Goal: Task Accomplishment & Management: Manage account settings

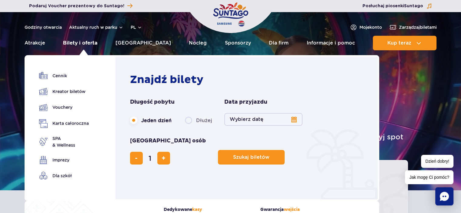
click at [85, 40] on link "Bilety i oferta" at bounding box center [80, 43] width 34 height 15
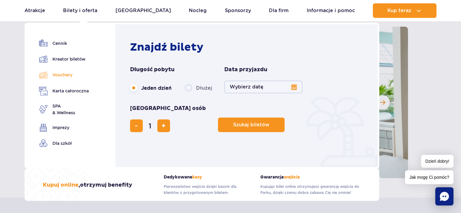
click at [64, 76] on link "Vouchery" at bounding box center [64, 75] width 50 height 9
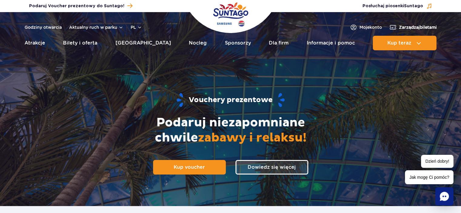
click at [421, 25] on span "Zarządzaj biletami" at bounding box center [418, 27] width 38 height 6
click at [362, 26] on span "Moje konto" at bounding box center [370, 27] width 22 height 6
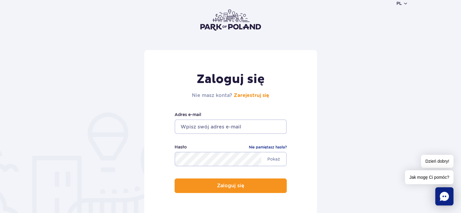
scroll to position [91, 0]
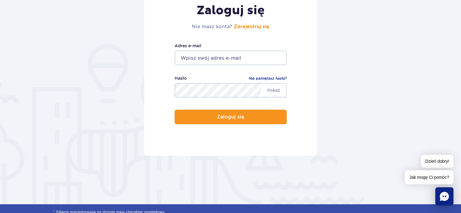
click at [216, 60] on input "email" at bounding box center [230, 58] width 112 height 15
type input "marzenakacprzak@vp.pl"
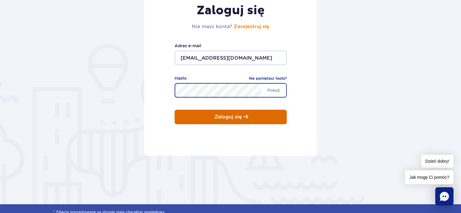
click at [254, 115] on button "Zaloguj się" at bounding box center [230, 117] width 112 height 15
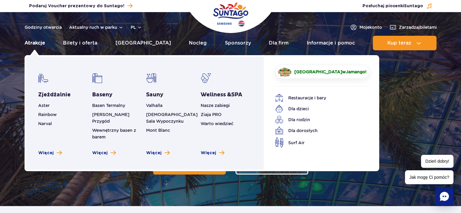
click at [40, 42] on link "Atrakcje" at bounding box center [35, 43] width 21 height 15
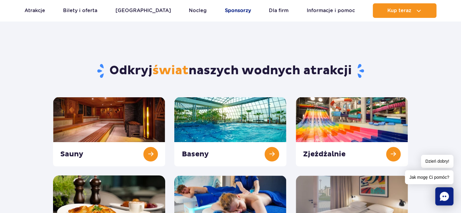
scroll to position [61, 0]
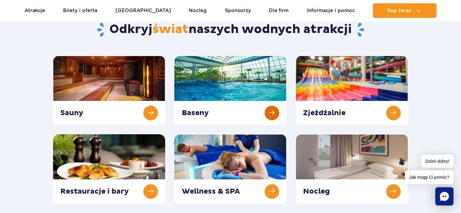
click at [216, 114] on link at bounding box center [230, 90] width 112 height 69
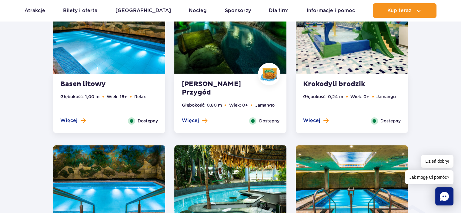
scroll to position [606, 0]
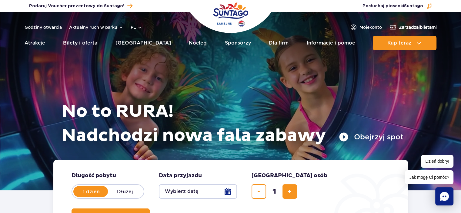
click at [399, 26] on span "Zarządzaj biletami" at bounding box center [418, 27] width 38 height 6
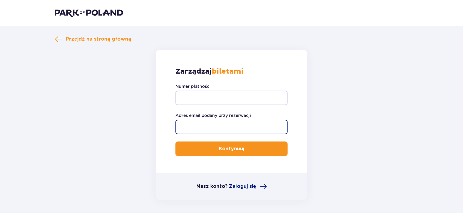
click at [209, 128] on input "Adres email podany przy rezerwacji" at bounding box center [231, 127] width 112 height 15
type input "[EMAIL_ADDRESS][DOMAIN_NAME]"
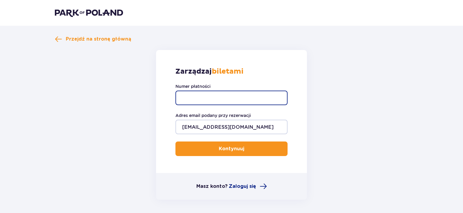
click at [214, 96] on input "Numer płatności" at bounding box center [231, 98] width 112 height 15
type input "413297"
click at [242, 148] on span "submit" at bounding box center [245, 148] width 7 height 7
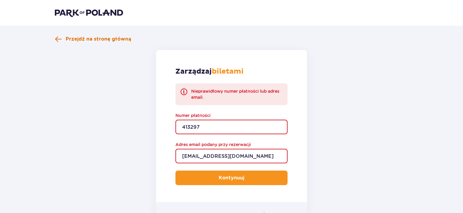
click at [107, 39] on span "Przejdź na stronę główną" at bounding box center [98, 39] width 65 height 7
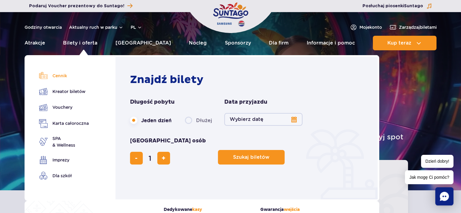
click at [61, 75] on link "Cennik" at bounding box center [64, 75] width 50 height 8
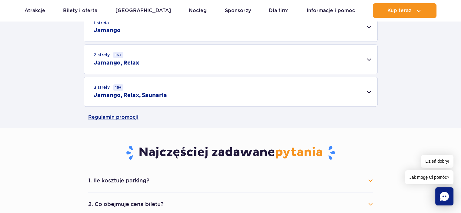
scroll to position [273, 0]
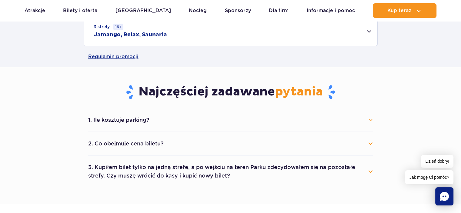
click at [370, 119] on button "1. Ile kosztuje parking?" at bounding box center [230, 119] width 285 height 13
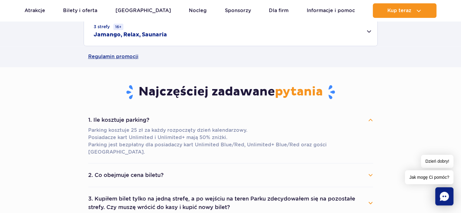
click at [368, 168] on button "2. Co obejmuje cena biletu?" at bounding box center [230, 174] width 285 height 13
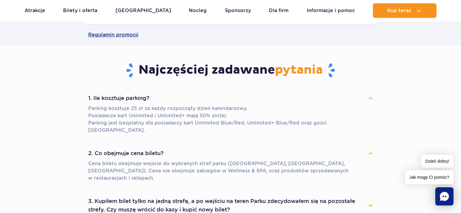
scroll to position [333, 0]
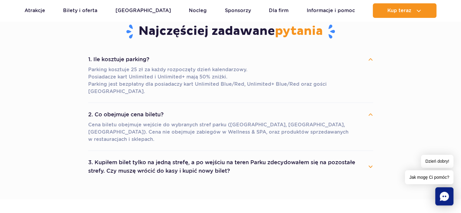
click at [371, 156] on button "3. Kupiłem bilet tylko na jedną strefę, a po wejściu na teren Parku zdecydowałe…" at bounding box center [230, 167] width 285 height 22
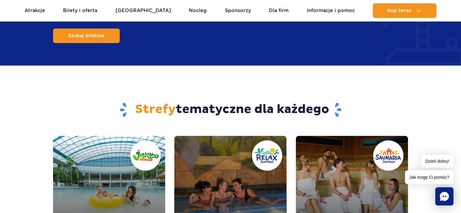
scroll to position [697, 0]
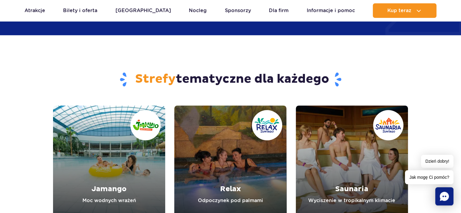
click at [232, 175] on link "Relax" at bounding box center [230, 161] width 112 height 112
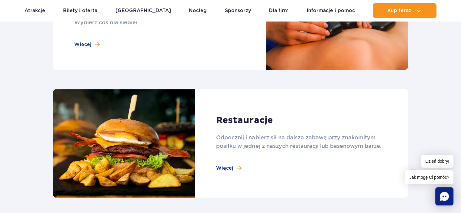
scroll to position [636, 0]
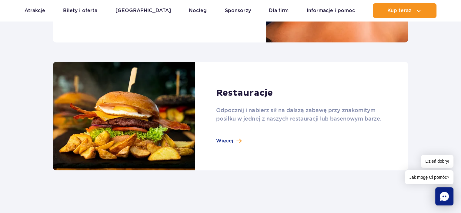
click at [235, 140] on link at bounding box center [230, 116] width 355 height 109
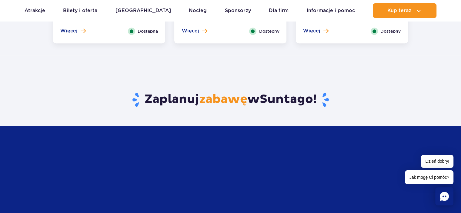
scroll to position [636, 0]
